Goal: Information Seeking & Learning: Compare options

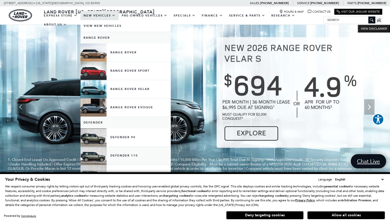
click at [121, 159] on link "Defender 110" at bounding box center [126, 156] width 90 height 18
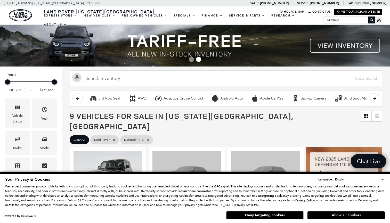
click at [340, 216] on button "Allow all cookies" at bounding box center [346, 216] width 77 height 8
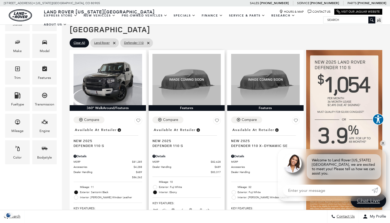
scroll to position [105, 0]
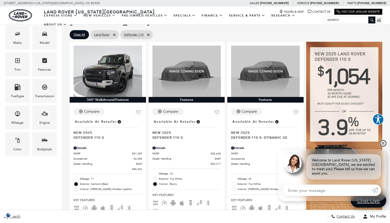
click at [383, 147] on link "✕" at bounding box center [383, 143] width 6 height 6
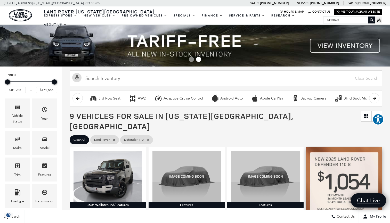
scroll to position [0, 0]
click at [340, 47] on img at bounding box center [195, 46] width 390 height 42
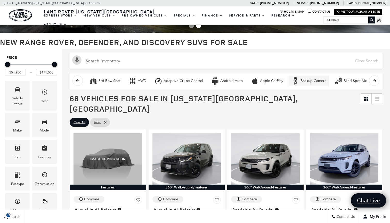
scroll to position [46, 0]
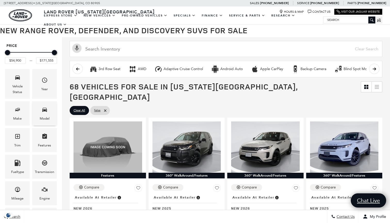
click at [46, 116] on div "Model" at bounding box center [45, 119] width 10 height 6
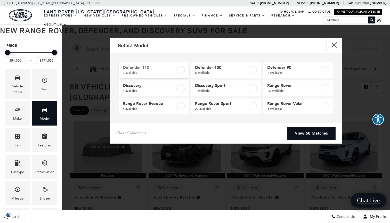
click at [182, 70] on label at bounding box center [181, 70] width 8 height 8
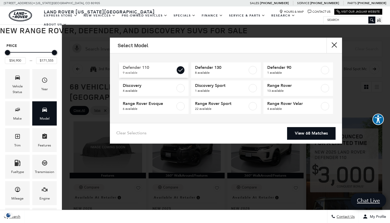
type input "$81,285"
checkbox input "true"
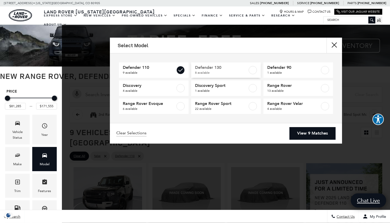
click at [253, 70] on label at bounding box center [253, 70] width 8 height 8
checkbox input "true"
click at [302, 135] on link "View 17 Matches" at bounding box center [311, 133] width 49 height 13
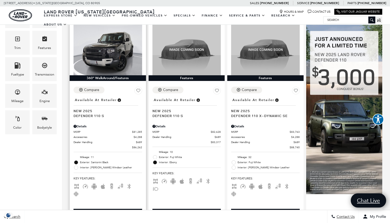
scroll to position [142, 0]
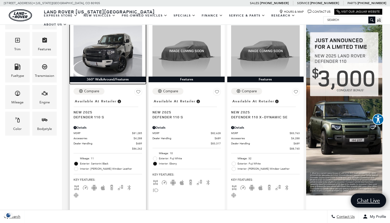
click at [114, 59] on img at bounding box center [108, 50] width 69 height 51
click at [113, 213] on div "Start Your Deal" at bounding box center [107, 215] width 23 height 5
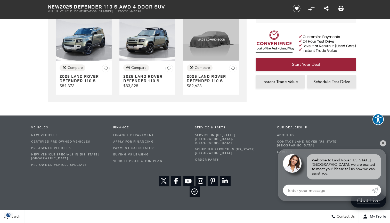
scroll to position [1518, 0]
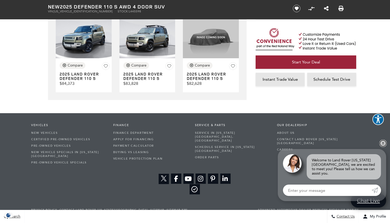
click at [383, 145] on link "✕" at bounding box center [383, 143] width 6 height 6
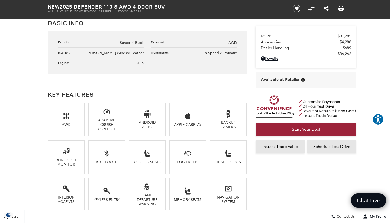
scroll to position [0, 0]
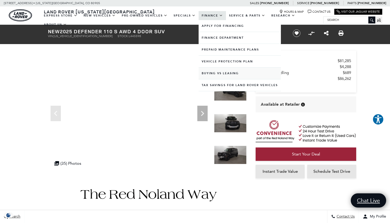
click at [218, 79] on link "Buying vs Leasing" at bounding box center [240, 74] width 82 height 12
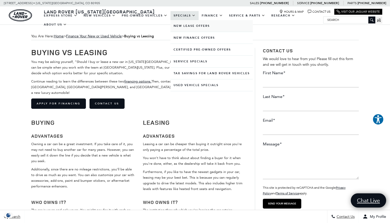
click at [189, 31] on link "New Lease Offers" at bounding box center [212, 26] width 82 height 12
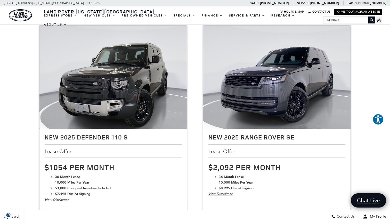
scroll to position [498, 0]
click at [113, 83] on img at bounding box center [113, 80] width 148 height 111
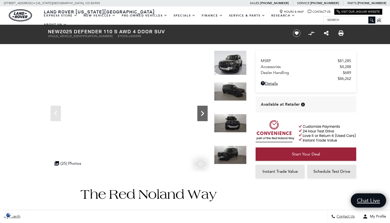
click at [204, 114] on icon "Next" at bounding box center [202, 113] width 3 height 5
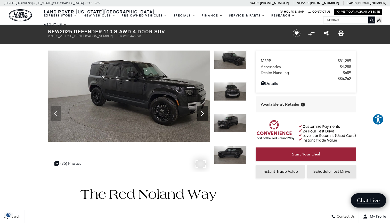
click at [202, 114] on icon "Next" at bounding box center [202, 113] width 10 height 10
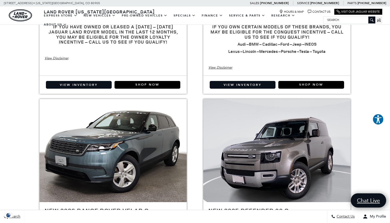
scroll to position [212, 0]
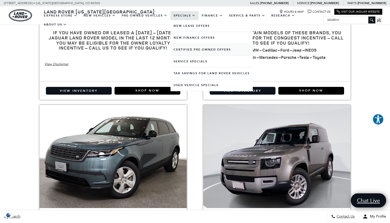
click at [194, 54] on link "Certified Pre-Owned Offers" at bounding box center [212, 50] width 82 height 12
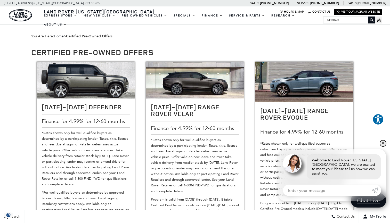
click at [383, 145] on link "✕" at bounding box center [383, 143] width 6 height 6
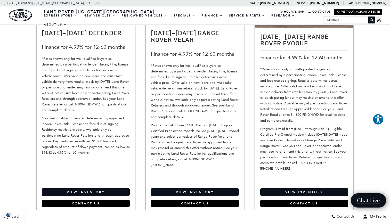
scroll to position [81, 0]
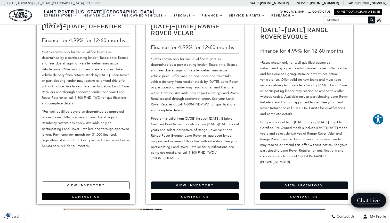
click at [89, 183] on link "View Inventory" at bounding box center [86, 186] width 88 height 8
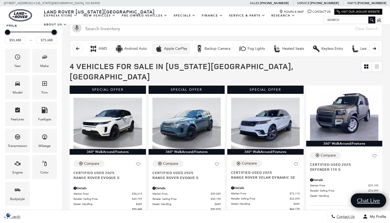
scroll to position [89, 0]
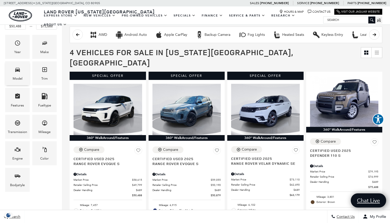
click at [23, 69] on div "Model" at bounding box center [17, 73] width 25 height 24
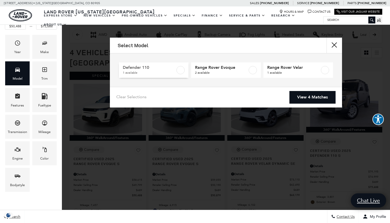
click at [183, 72] on label at bounding box center [181, 70] width 8 height 8
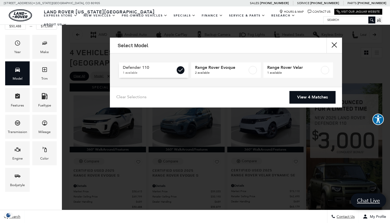
type input "$75,688"
checkbox input "true"
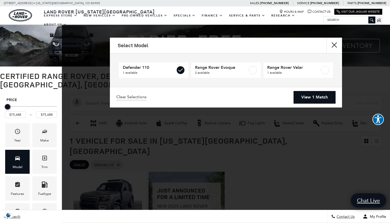
click at [311, 98] on link "View 1 Match" at bounding box center [315, 97] width 42 height 13
